Goal: Information Seeking & Learning: Learn about a topic

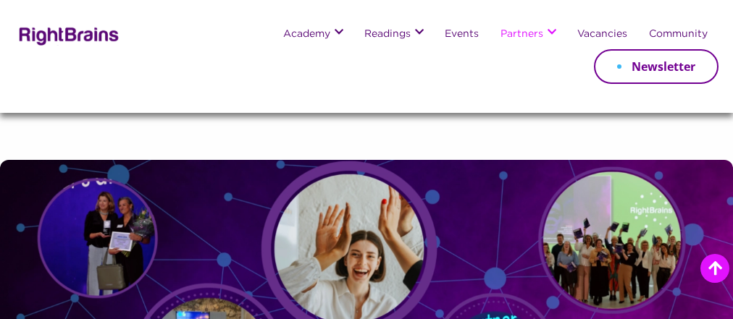
scroll to position [1458, 0]
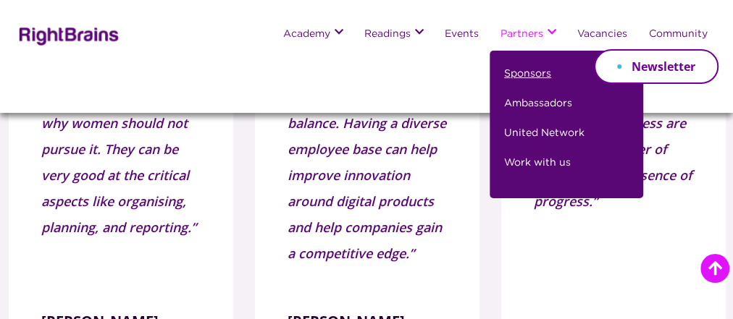
click at [510, 77] on link "Sponsors" at bounding box center [527, 80] width 47 height 30
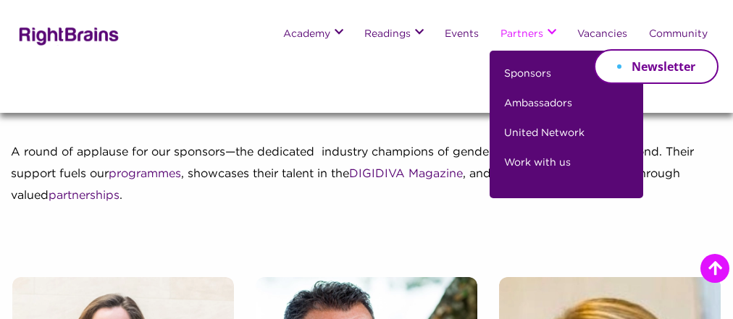
scroll to position [2232, 0]
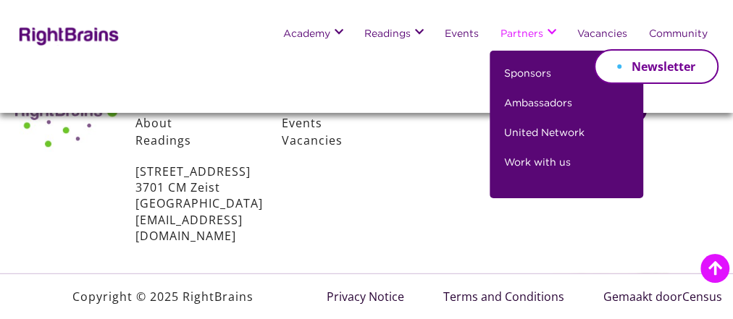
click at [521, 40] on link "Partners" at bounding box center [521, 35] width 43 height 12
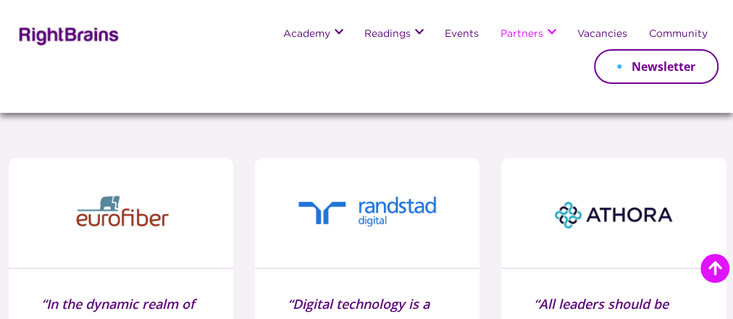
scroll to position [1199, 0]
click at [125, 197] on img at bounding box center [120, 214] width 159 height 80
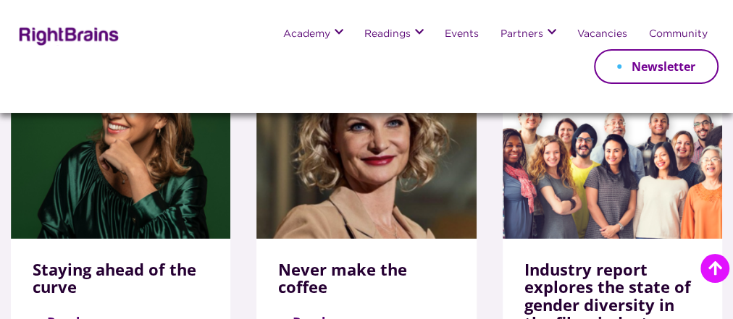
scroll to position [2350, 0]
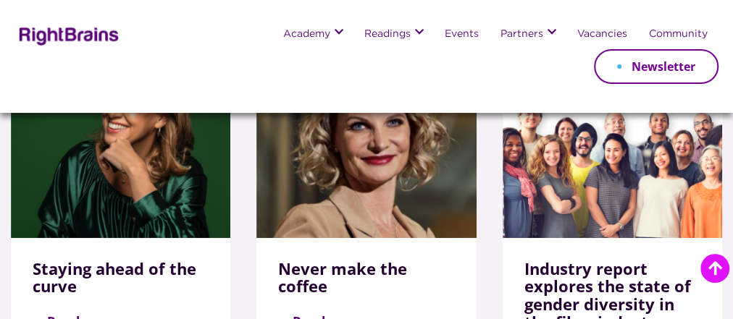
click at [594, 262] on h2 "How can RightBrains Support you in pursuing this vacancy?" at bounding box center [584, 247] width 224 height 35
click at [616, 150] on img at bounding box center [612, 162] width 219 height 151
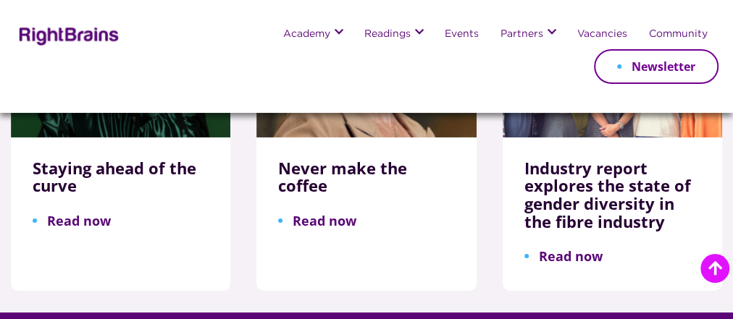
click at [580, 250] on h2 "How can RightBrains Support you in pursuing this vacancy?" at bounding box center [584, 247] width 224 height 35
click at [547, 243] on h2 "How can RightBrains Support you in pursuing this vacancy?" at bounding box center [584, 247] width 224 height 35
click at [581, 159] on h3 "Industry report explores the state of gender diversity in the fibre industry" at bounding box center [612, 202] width 176 height 86
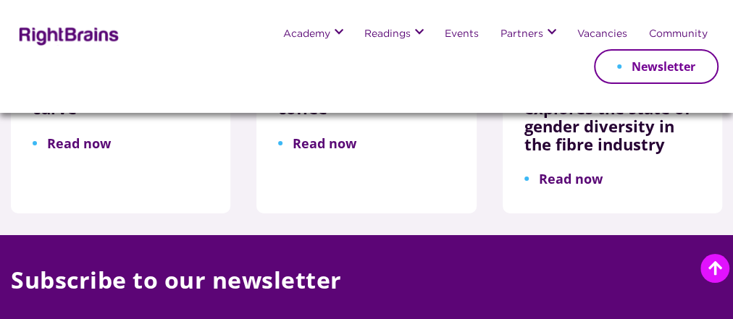
scroll to position [2548, 0]
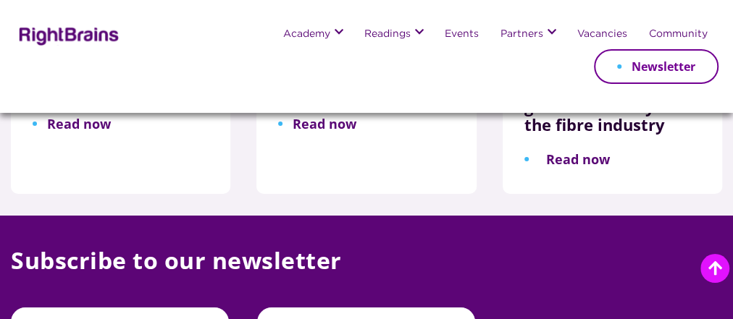
click at [531, 151] on link "Read now" at bounding box center [566, 159] width 85 height 17
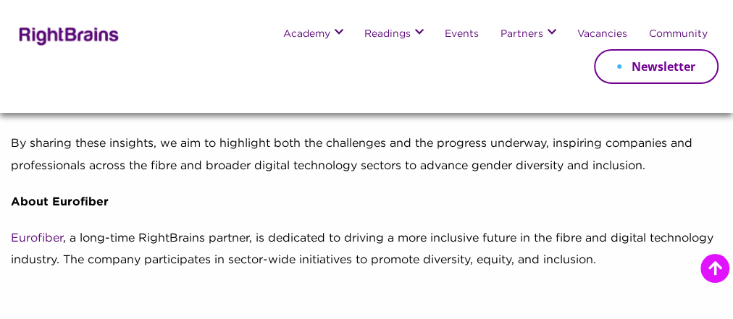
scroll to position [1313, 0]
